Goal: Check status

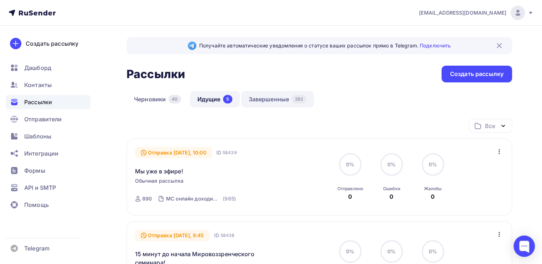
click at [256, 98] on link "Завершенные 282" at bounding box center [277, 99] width 73 height 16
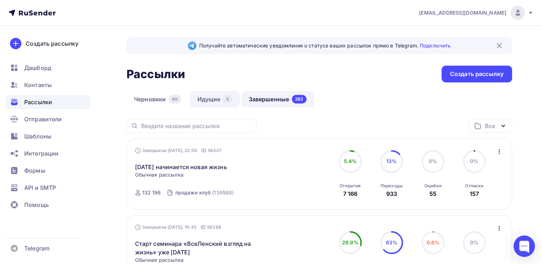
click at [213, 100] on link "Идущие 5" at bounding box center [215, 99] width 50 height 16
